Goal: Task Accomplishment & Management: Manage account settings

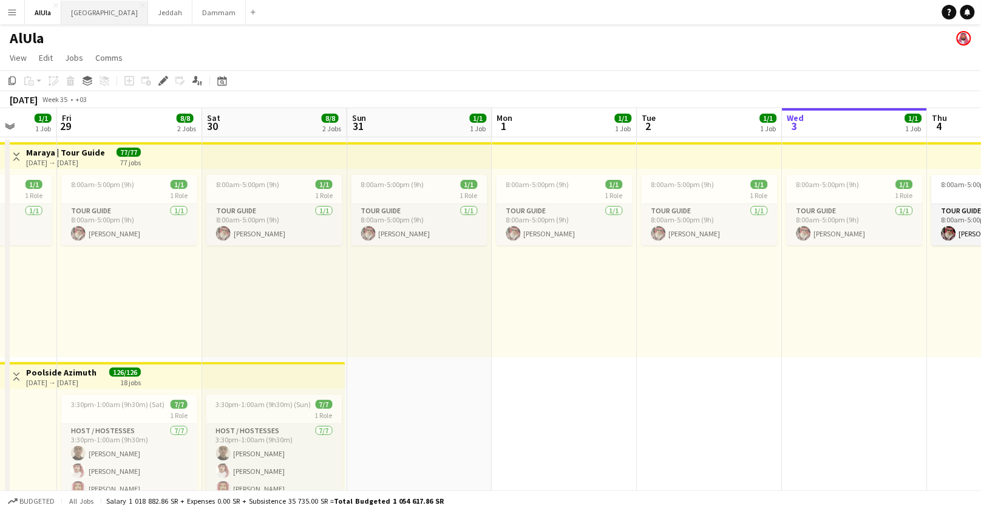
click at [81, 11] on button "Riyadh Close" at bounding box center [104, 13] width 87 height 24
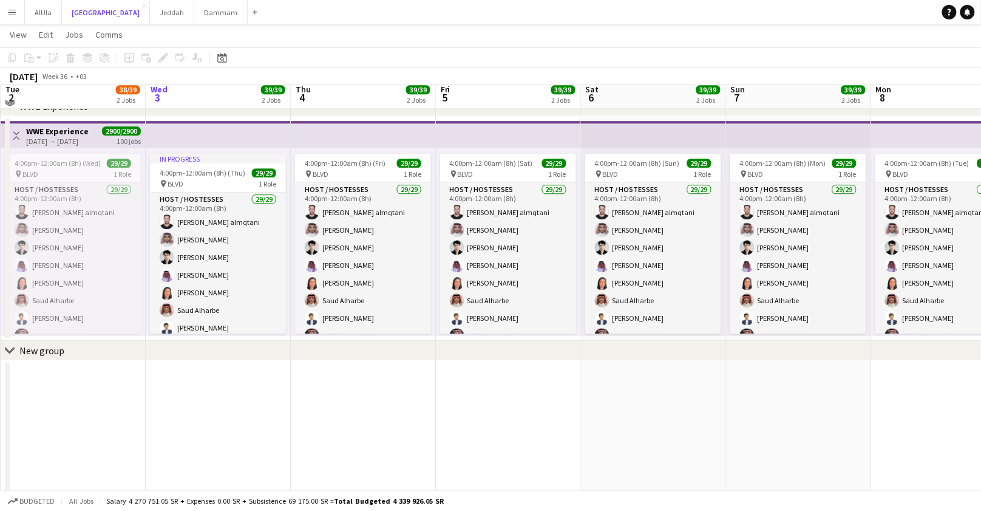
scroll to position [942, 0]
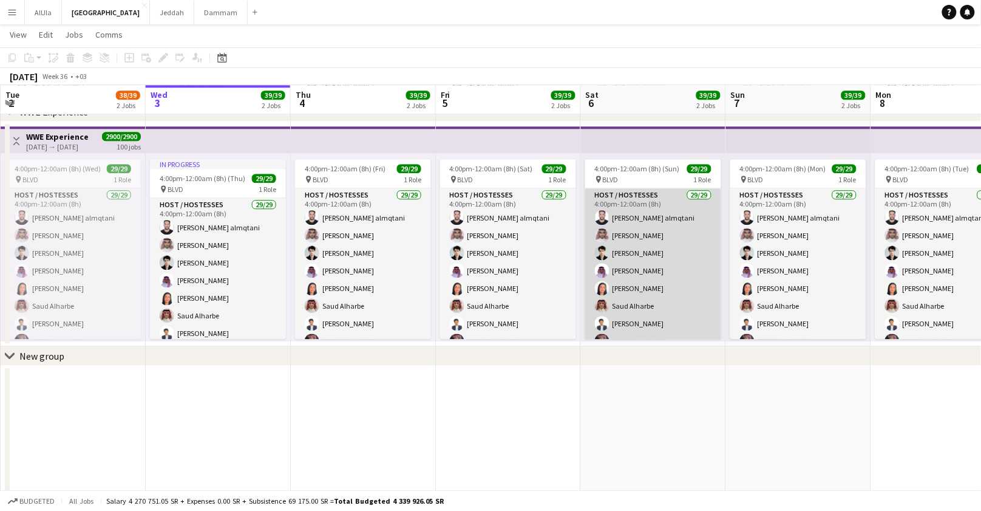
click at [654, 291] on app-card-role "Host / Hostesses 29/29 4:00pm-12:00am (8h) [PERSON_NAME] almqtani [PERSON_NAME]…" at bounding box center [653, 455] width 136 height 534
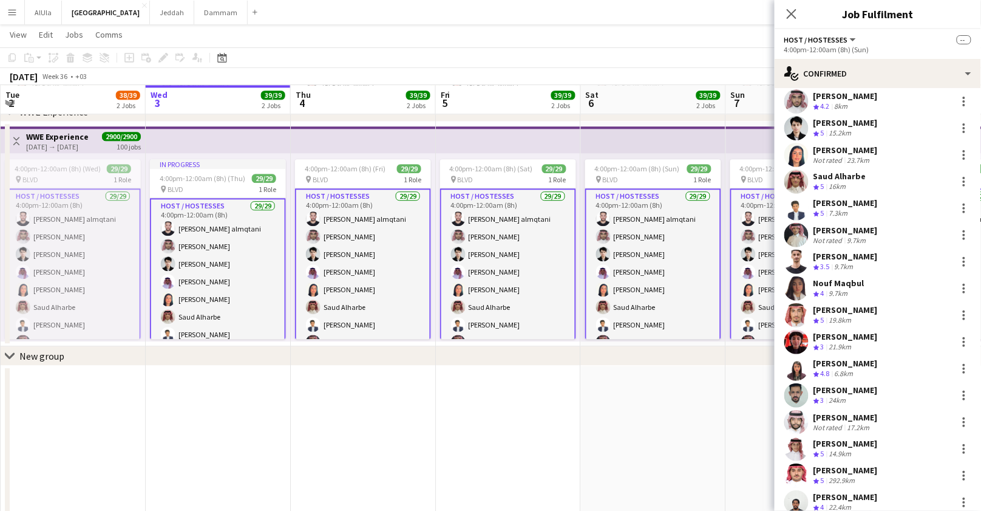
scroll to position [211, 0]
click at [801, 171] on app-user-avatar at bounding box center [796, 183] width 24 height 24
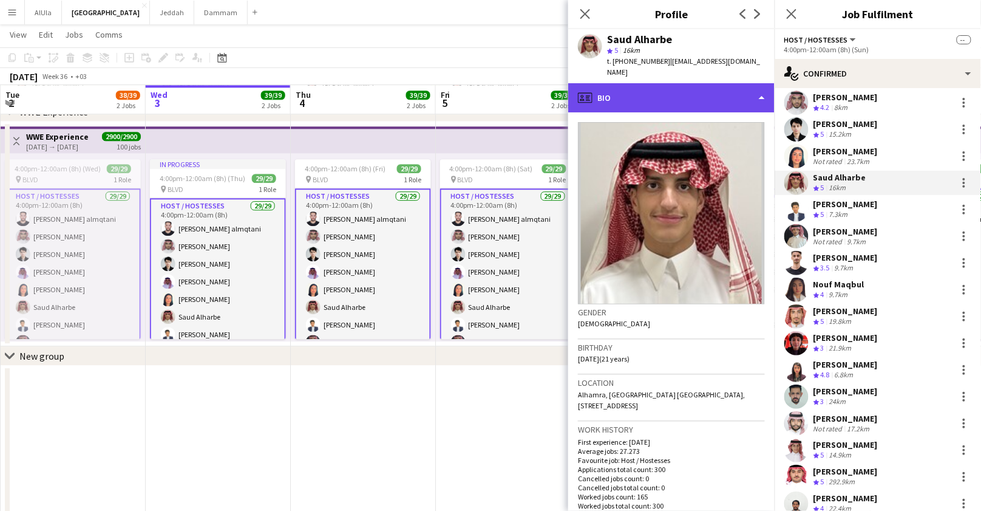
click at [634, 92] on div "profile Bio" at bounding box center [671, 97] width 206 height 29
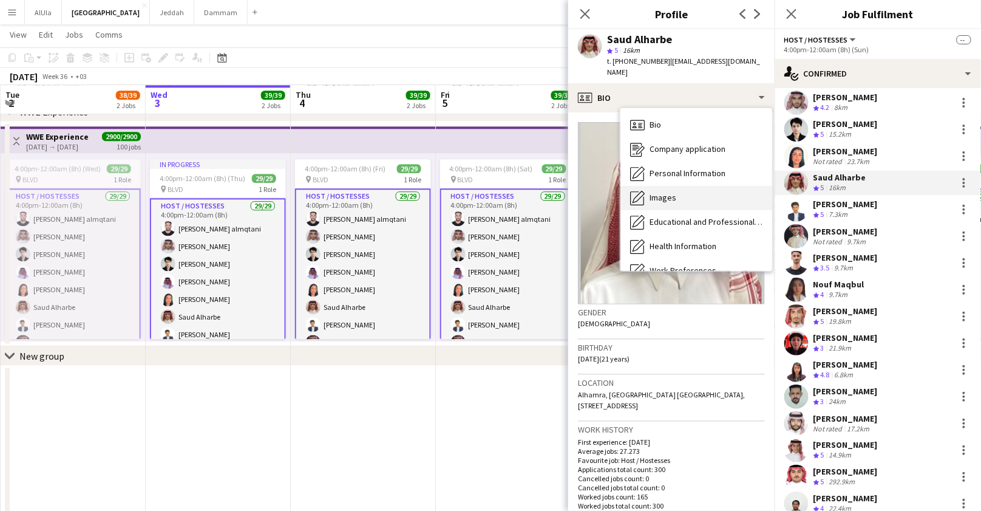
click at [653, 192] on span "Images" at bounding box center [663, 197] width 27 height 11
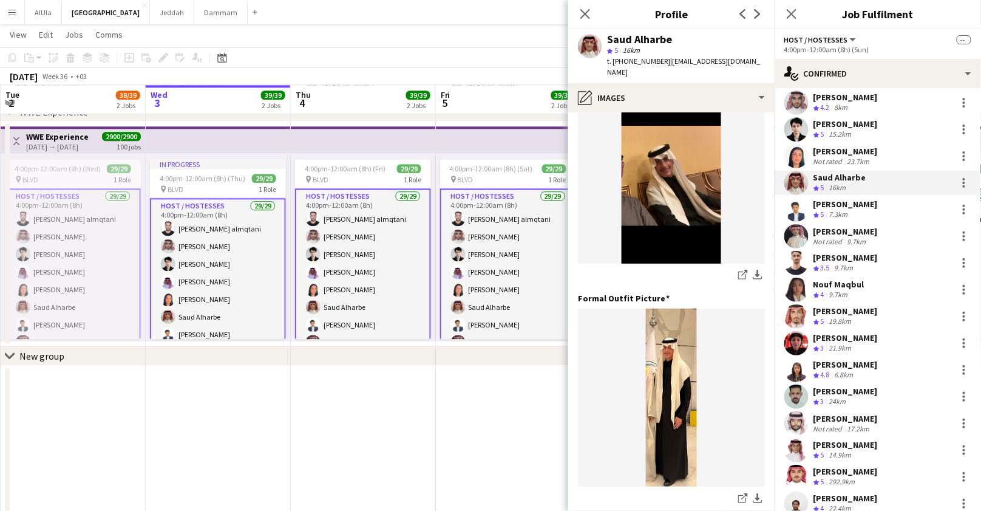
scroll to position [277, 0]
click at [738, 492] on icon "share-external-link-1" at bounding box center [743, 497] width 10 height 10
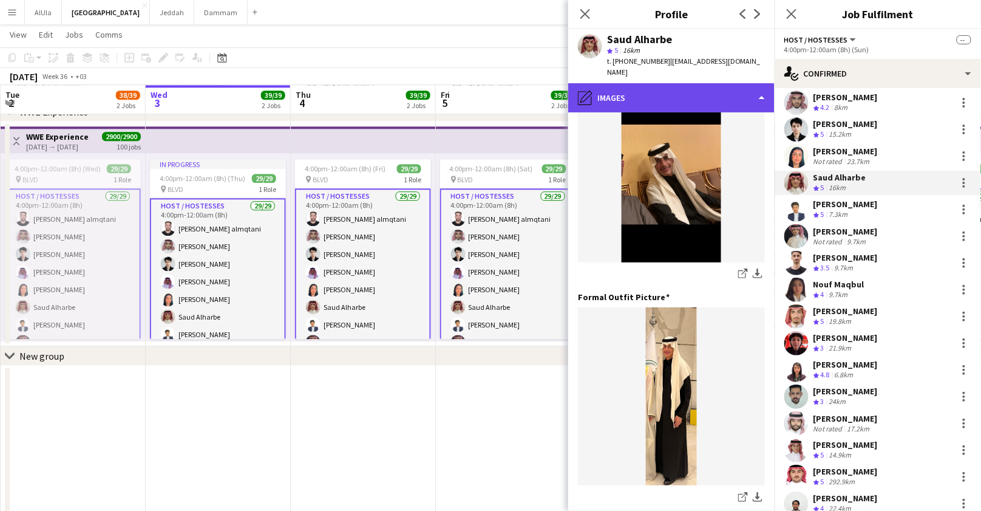
click at [727, 83] on div "pencil4 Images" at bounding box center [671, 97] width 206 height 29
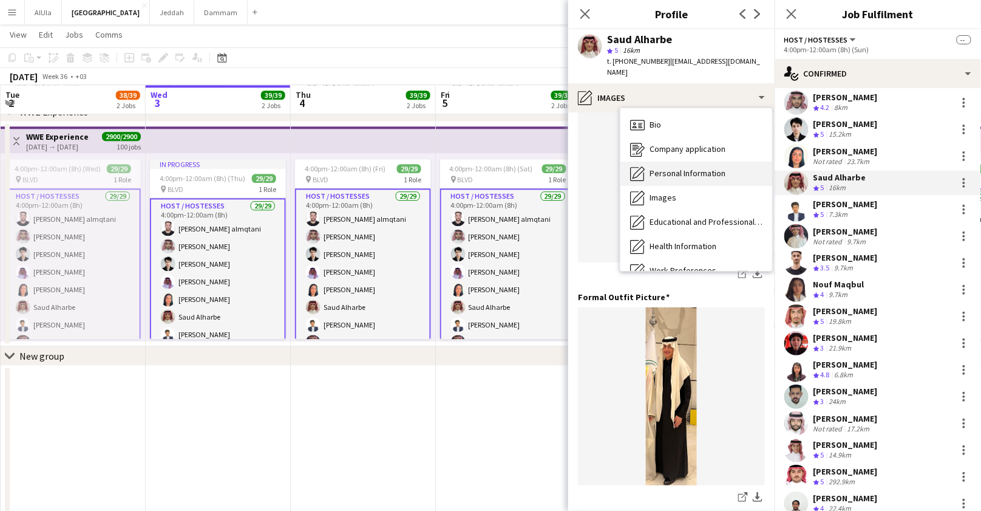
click at [679, 161] on div "Personal Information Personal Information" at bounding box center [696, 173] width 152 height 24
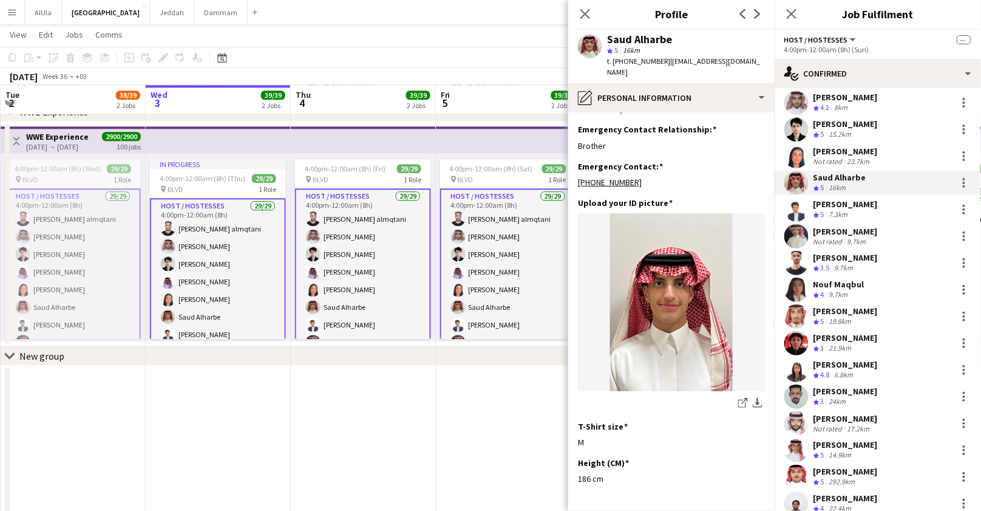
scroll to position [499, 0]
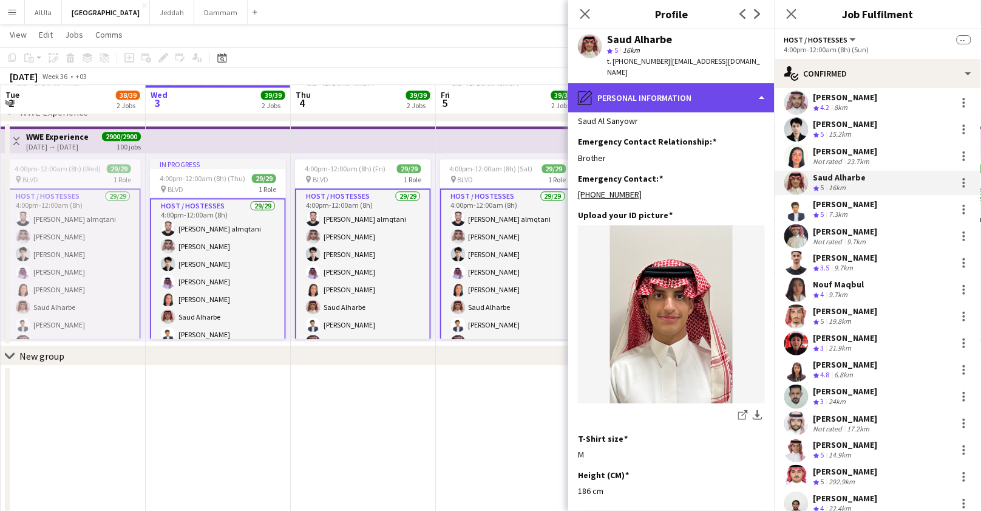
click at [615, 87] on div "pencil4 Personal Information" at bounding box center [671, 97] width 206 height 29
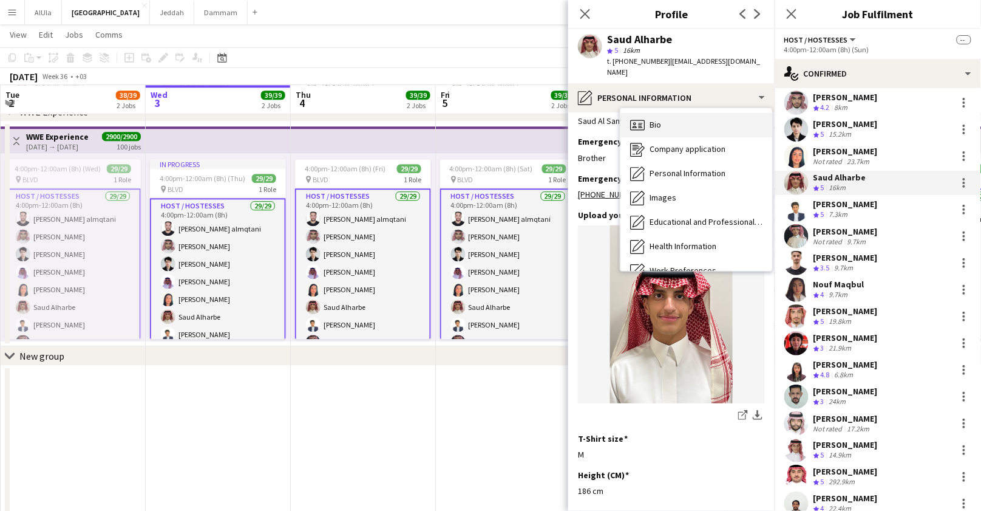
click at [644, 118] on icon "Bio" at bounding box center [637, 125] width 15 height 15
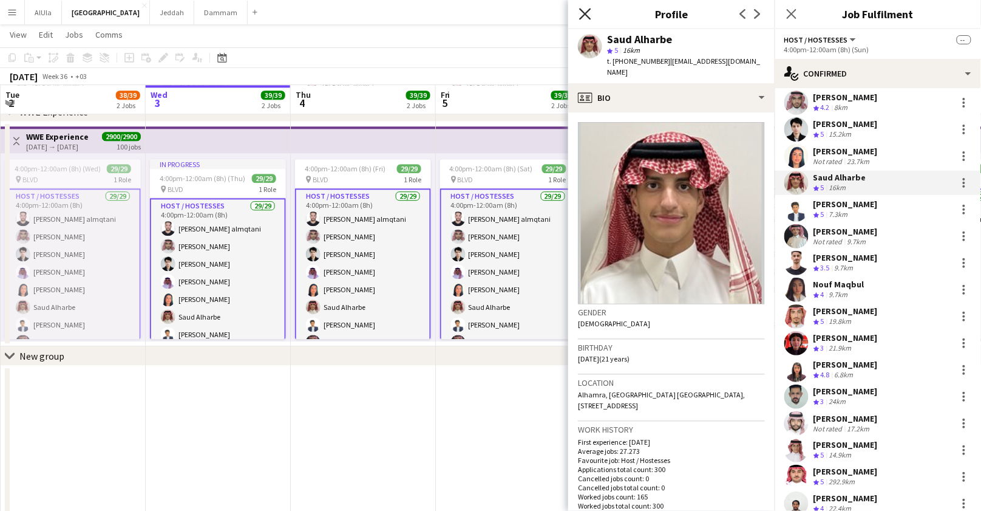
click at [585, 13] on icon at bounding box center [585, 14] width 12 height 12
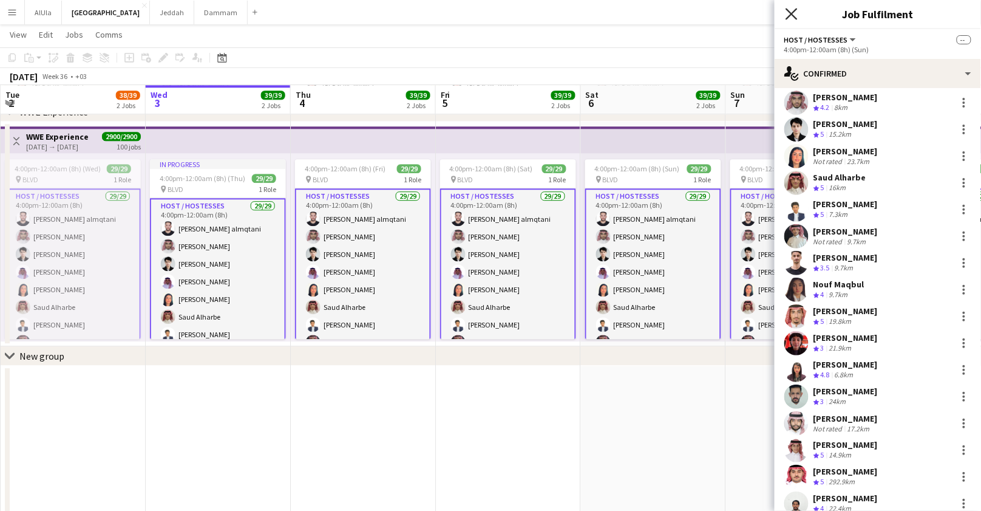
click at [790, 10] on icon "Close pop-in" at bounding box center [792, 14] width 12 height 12
